Goal: Navigation & Orientation: Find specific page/section

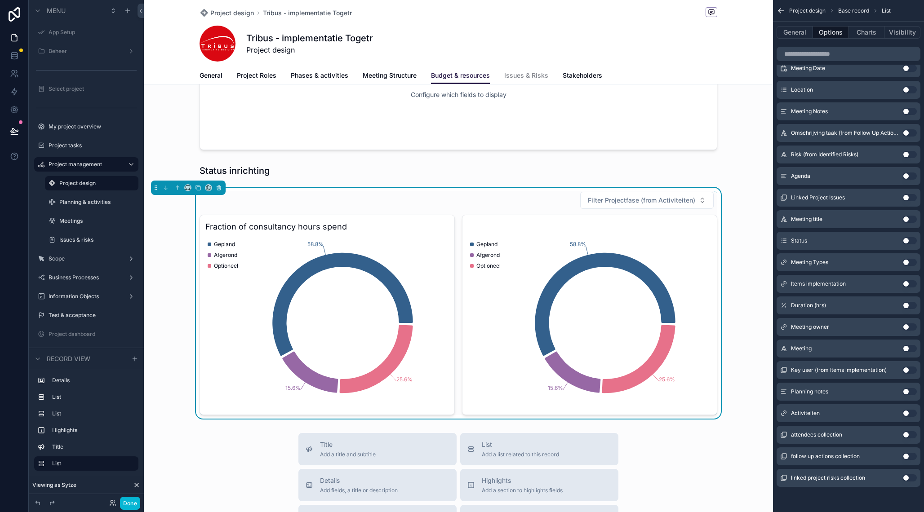
scroll to position [554, 0]
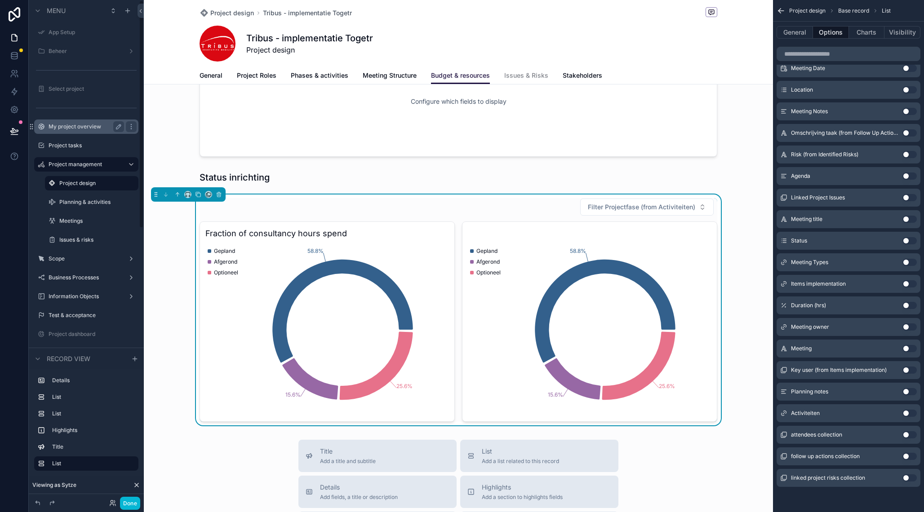
click at [74, 131] on div "My project overview" at bounding box center [86, 126] width 75 height 11
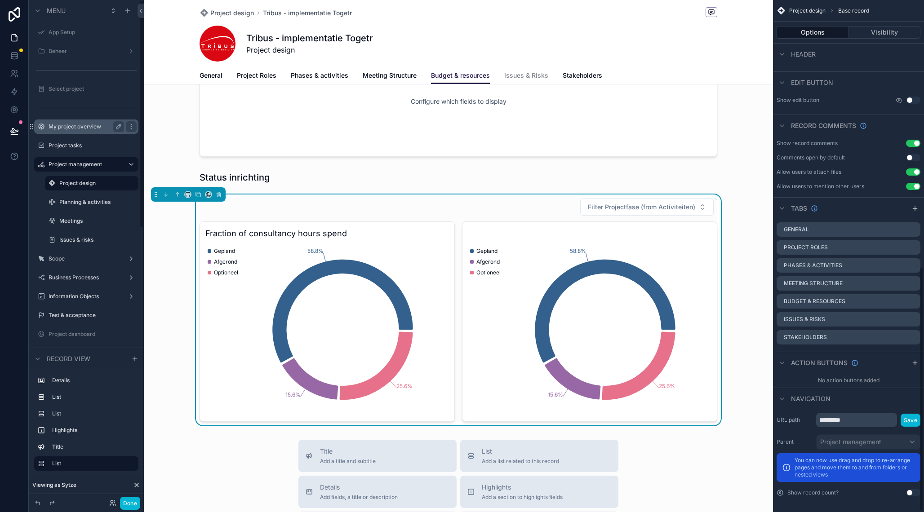
scroll to position [558, 0]
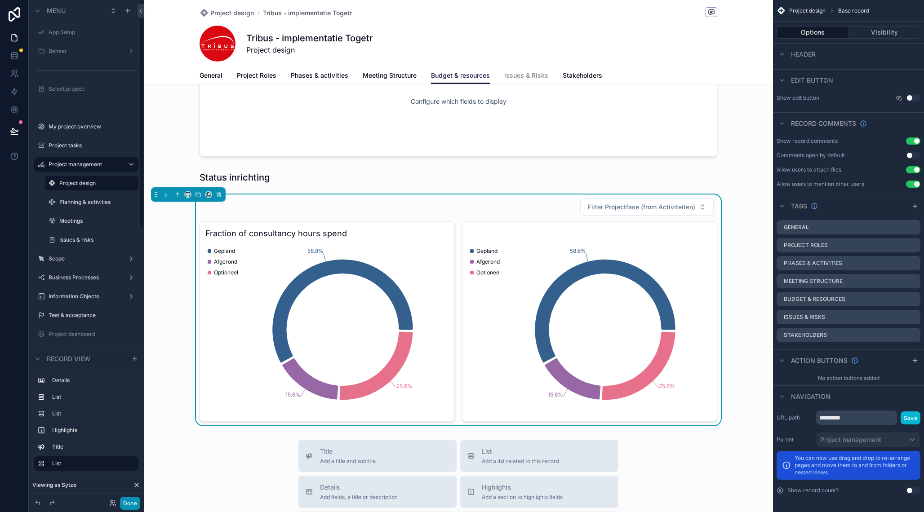
click at [128, 502] on button "Done" at bounding box center [130, 503] width 20 height 13
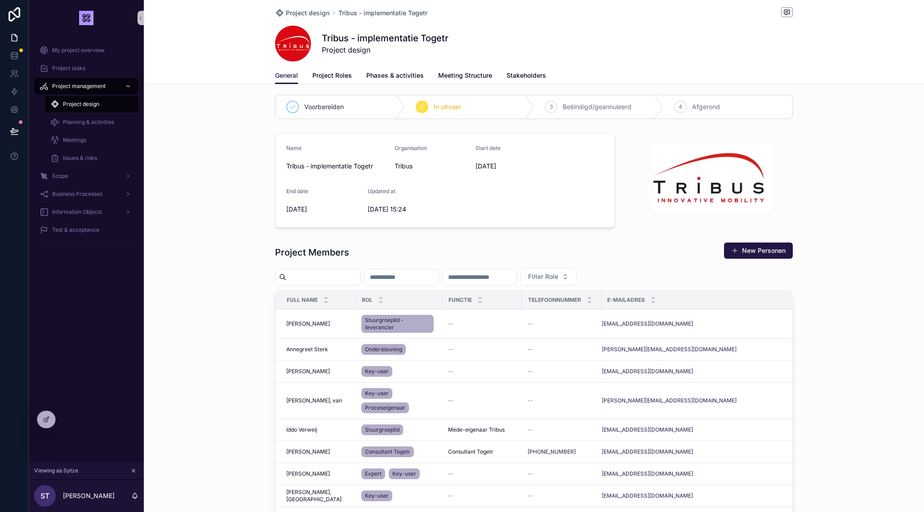
scroll to position [6, 0]
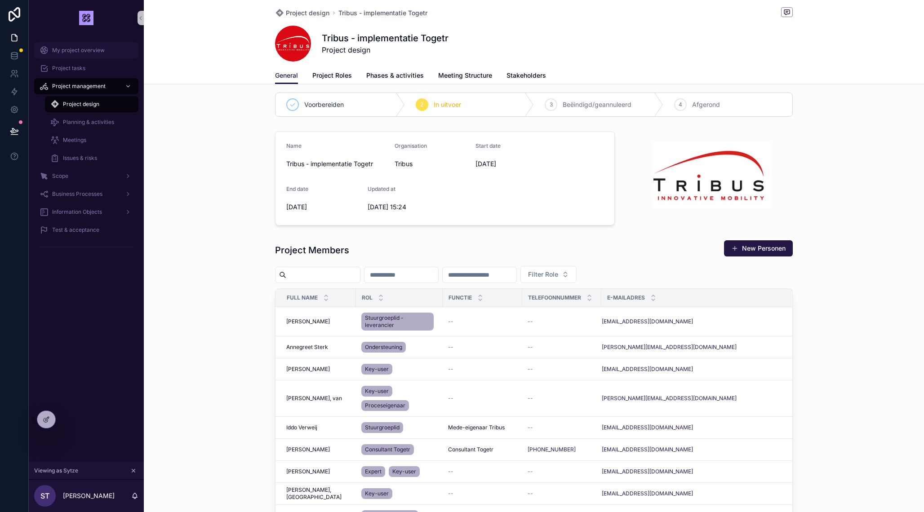
click at [108, 53] on div "My project overview" at bounding box center [86, 50] width 93 height 14
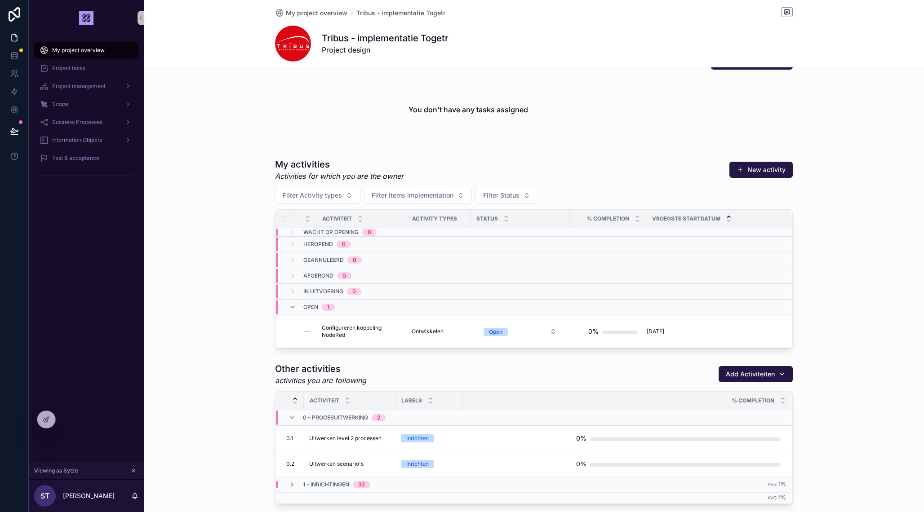
scroll to position [346, 0]
click at [65, 420] on icon at bounding box center [65, 419] width 7 height 7
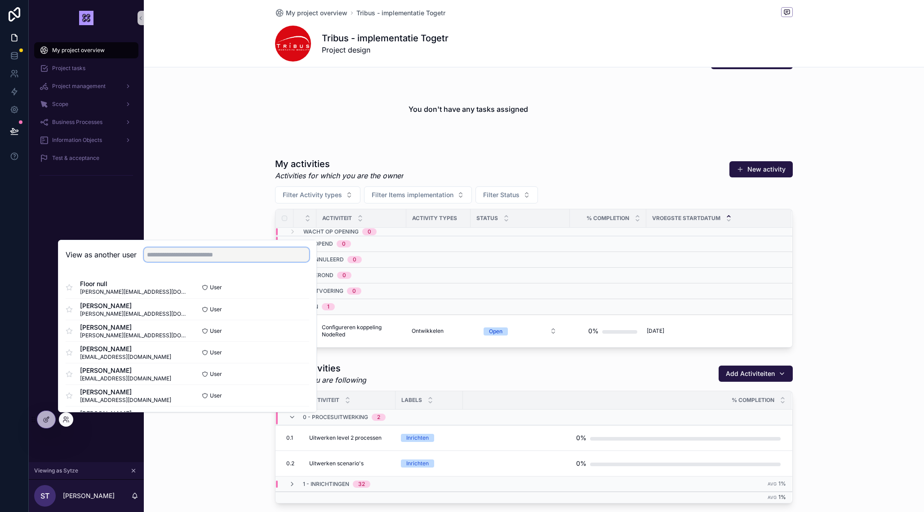
click at [188, 255] on input "text" at bounding box center [226, 255] width 165 height 14
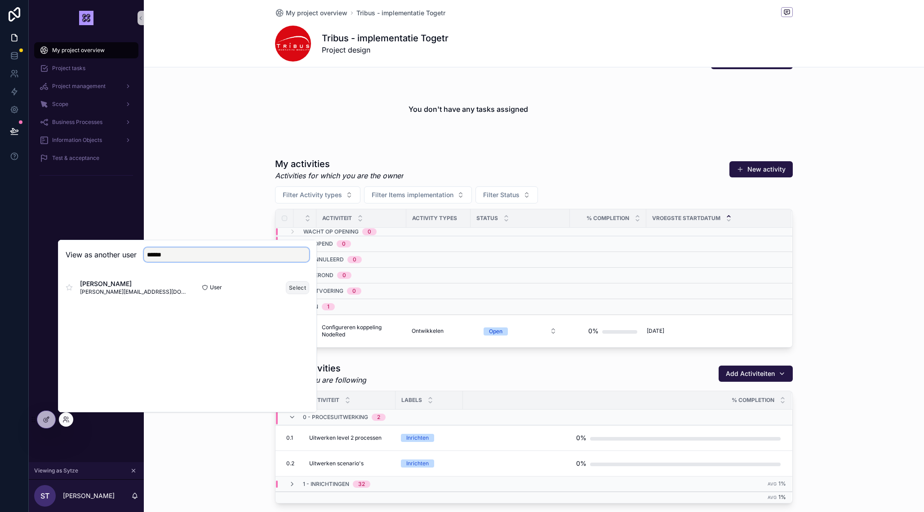
type input "******"
click at [290, 285] on button "Select" at bounding box center [297, 287] width 23 height 13
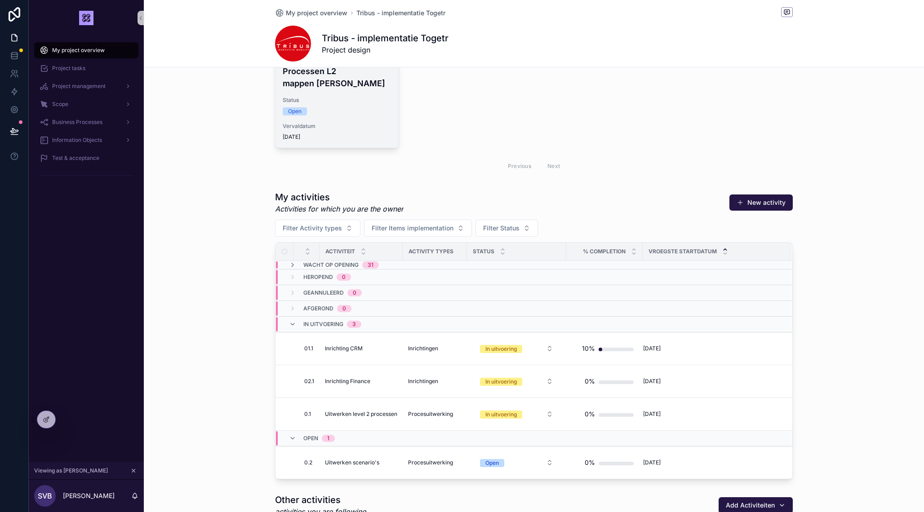
scroll to position [345, 0]
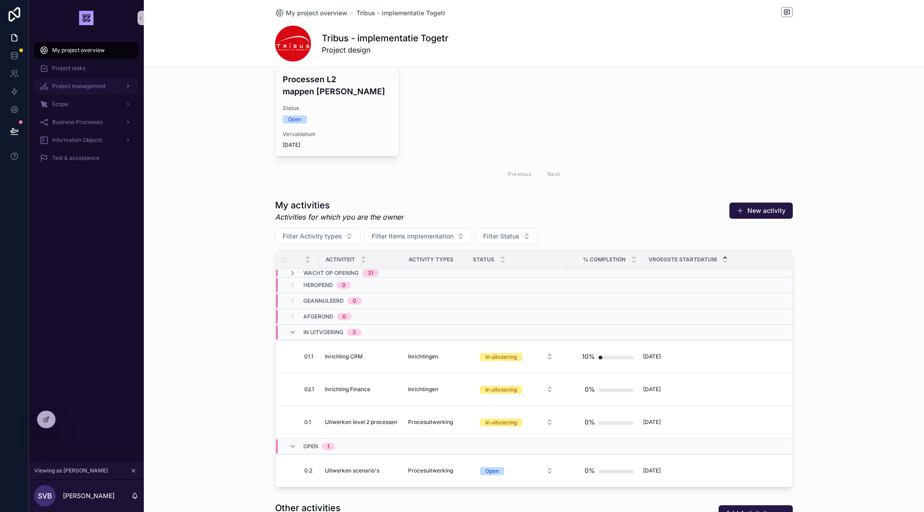
click at [90, 89] on span "Project management" at bounding box center [78, 86] width 53 height 7
